Goal: Task Accomplishment & Management: Complete application form

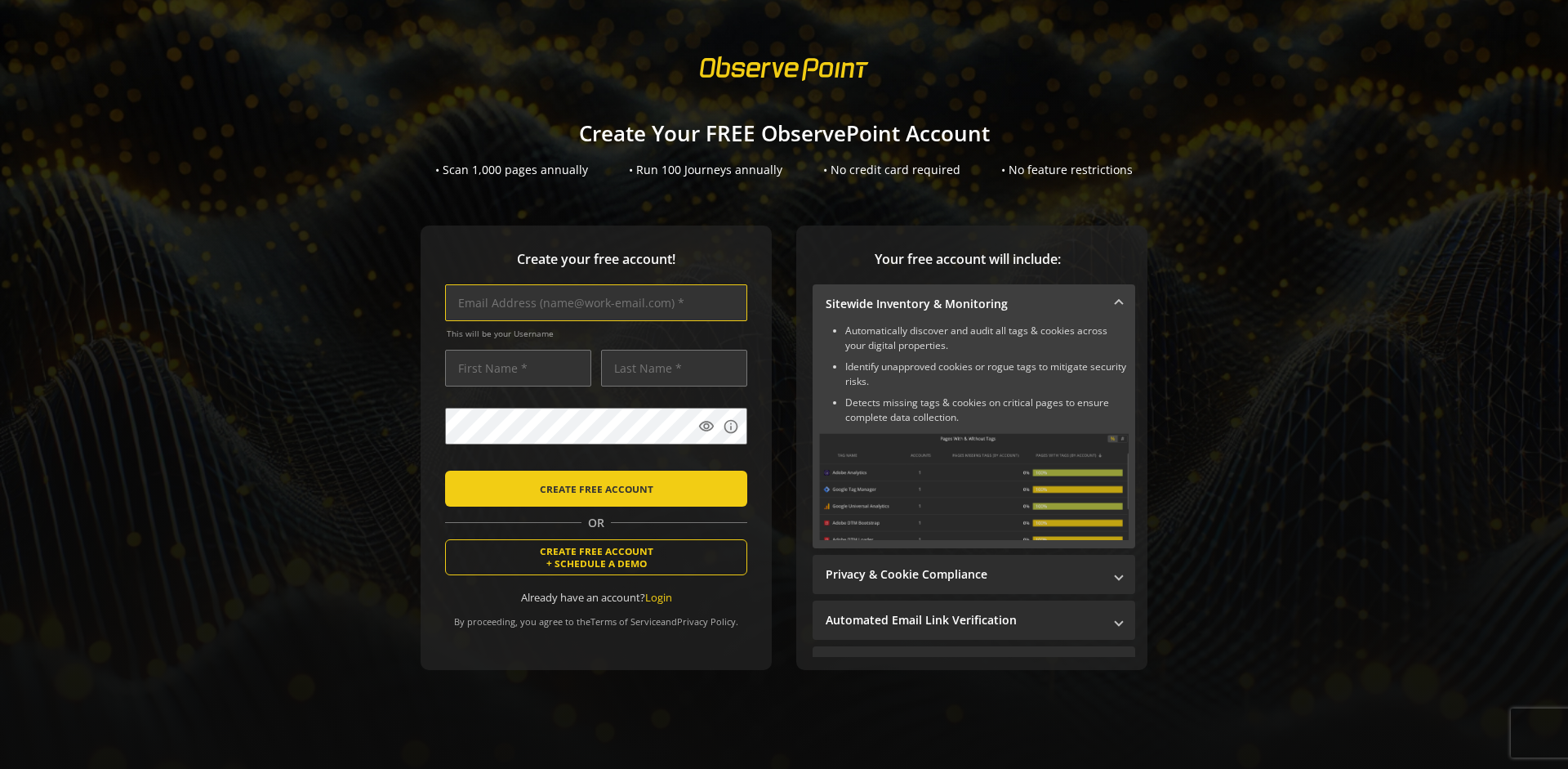
click at [592, 303] on input "text" at bounding box center [596, 303] width 302 height 36
type input "[EMAIL_ADDRESS][DOMAIN_NAME]"
click at [514, 368] on input "text" at bounding box center [518, 368] width 146 height 36
type input "Test"
click at [669, 368] on input "text" at bounding box center [674, 368] width 146 height 36
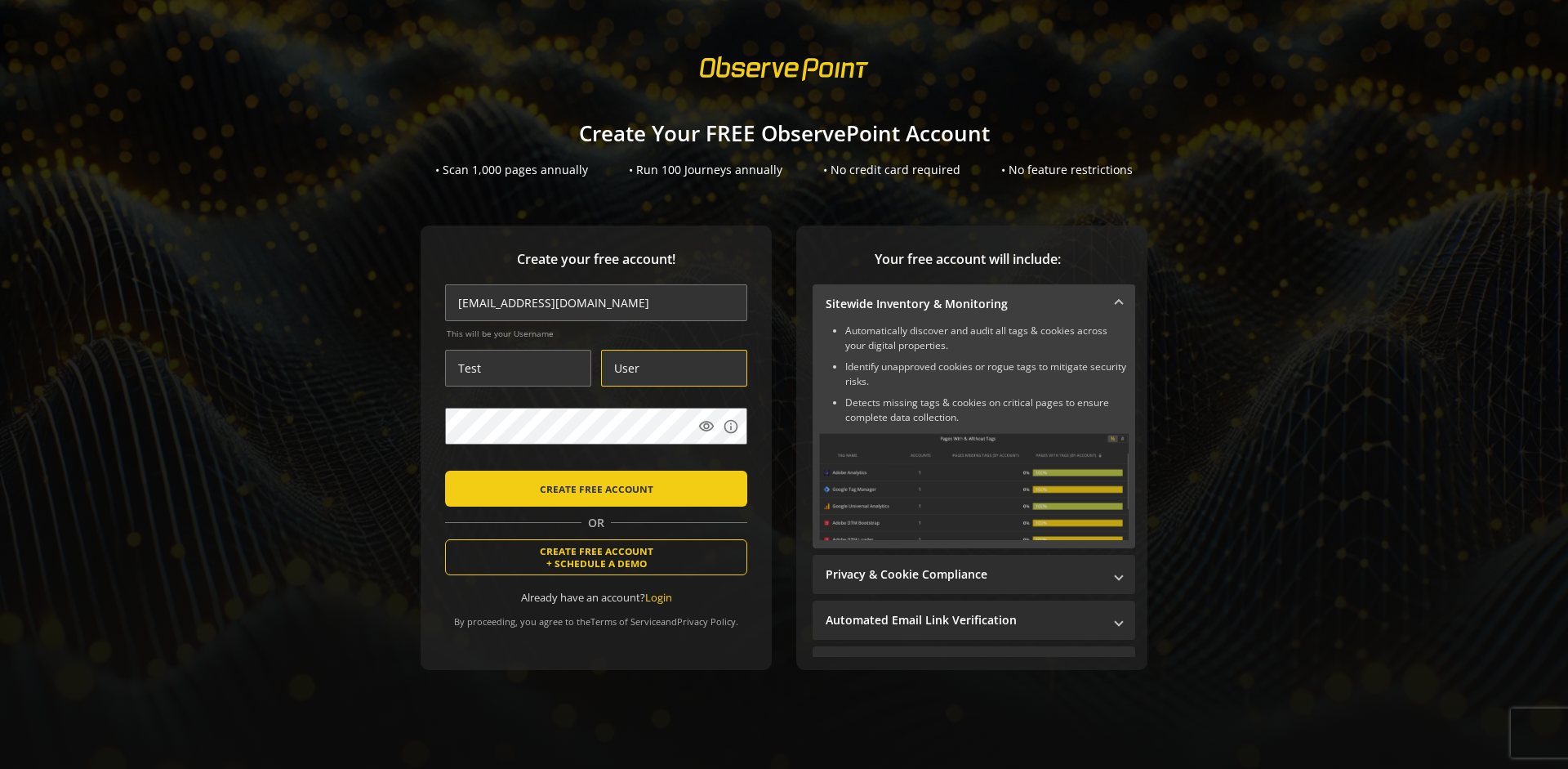
type input "User"
click at [804, 461] on body "Loading... Create Your FREE ObservePoint Account • Scan 1,000 pages annually • …" at bounding box center [784, 384] width 1568 height 769
click at [592, 487] on span "CREATE FREE ACCOUNT" at bounding box center [596, 488] width 114 height 30
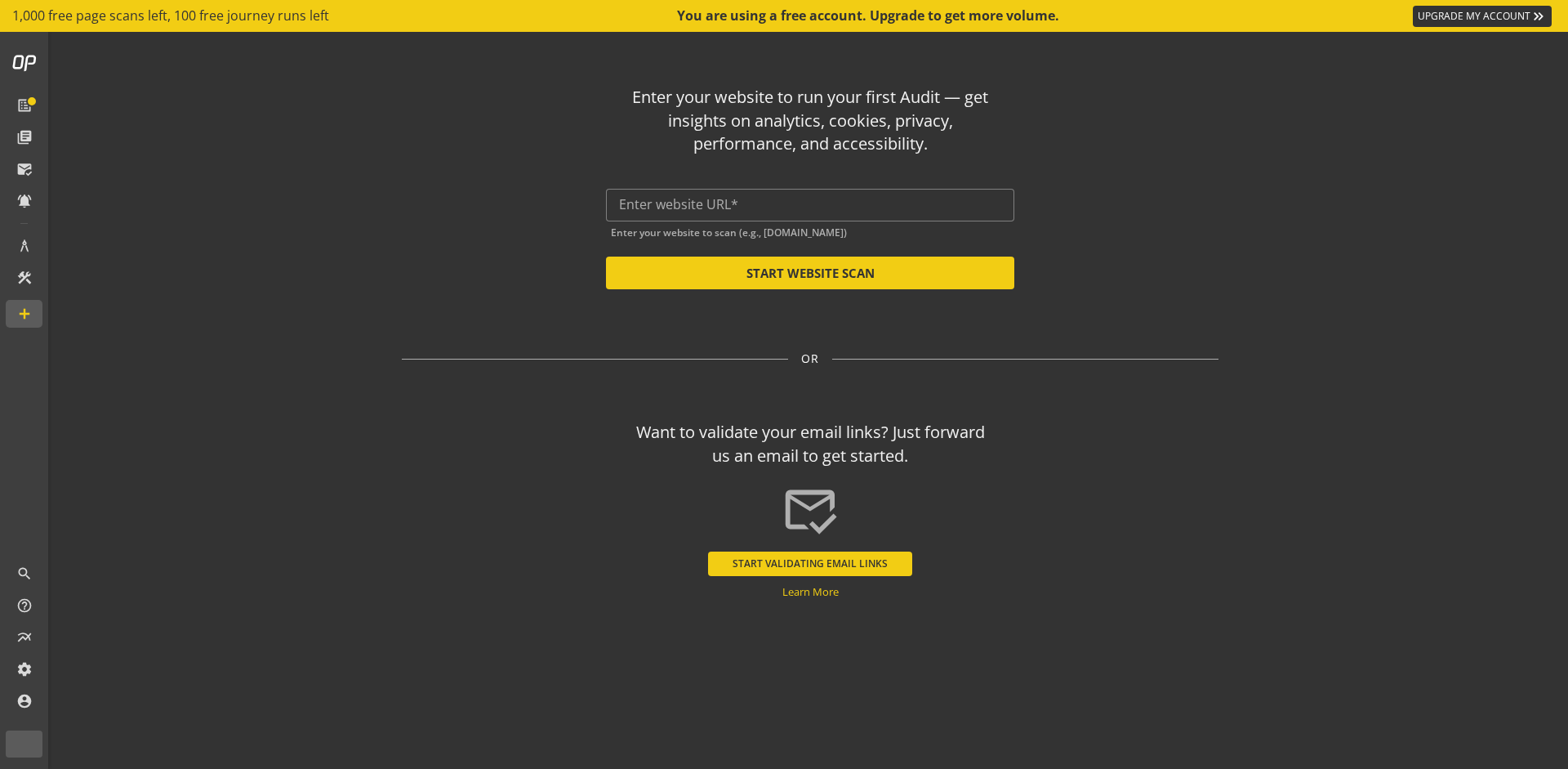
click at [810, 204] on input "text" at bounding box center [810, 205] width 382 height 15
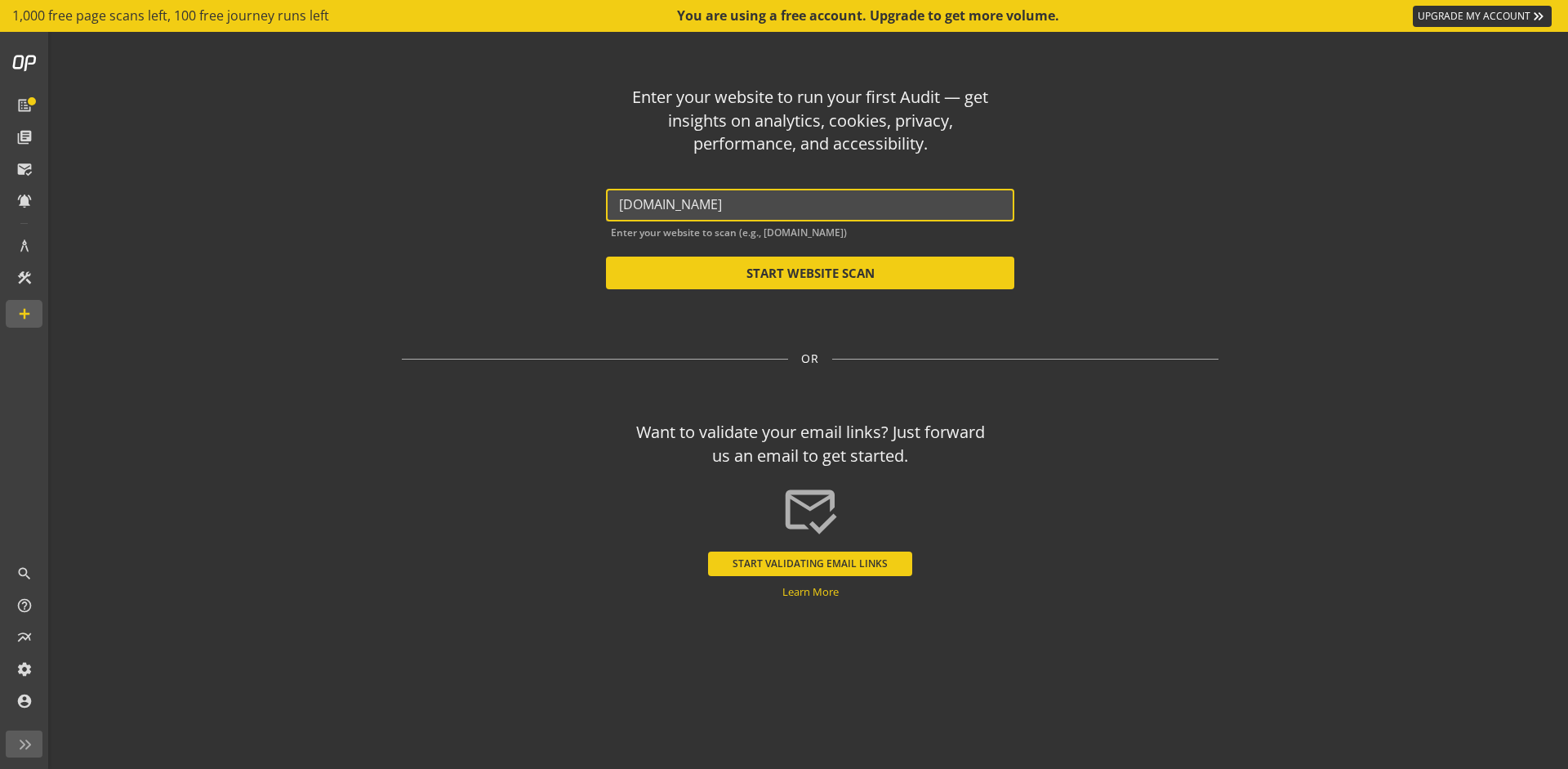
click at [810, 273] on button "START WEBSITE SCAN" at bounding box center [810, 273] width 408 height 33
type input "[URL][DOMAIN_NAME]"
